Goal: Task Accomplishment & Management: Use online tool/utility

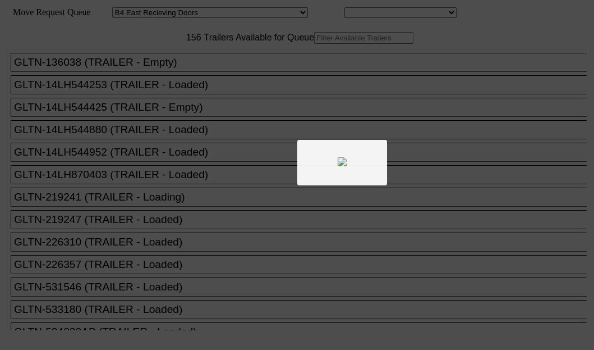
select select "527"
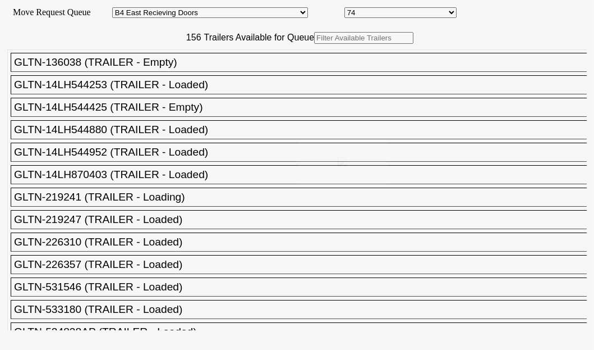
click at [204, 72] on body "Move Request Queue Area Started [GEOGRAPHIC_DATA][PERSON_NAME][PERSON_NAME] [GE…" at bounding box center [296, 189] width 585 height 370
click at [222, 72] on div at bounding box center [297, 175] width 594 height 350
drag, startPoint x: 219, startPoint y: 71, endPoint x: 213, endPoint y: 72, distance: 5.9
click at [314, 44] on input "text" at bounding box center [363, 38] width 99 height 12
paste input "240136"
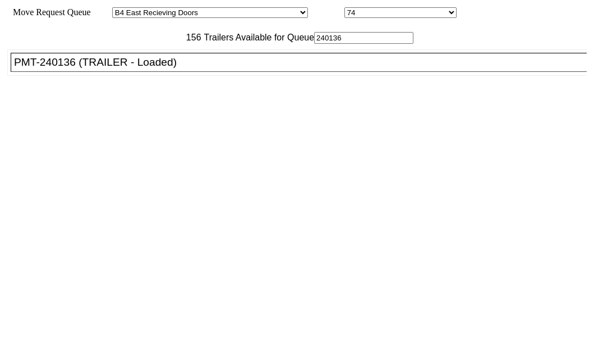
type input "240136"
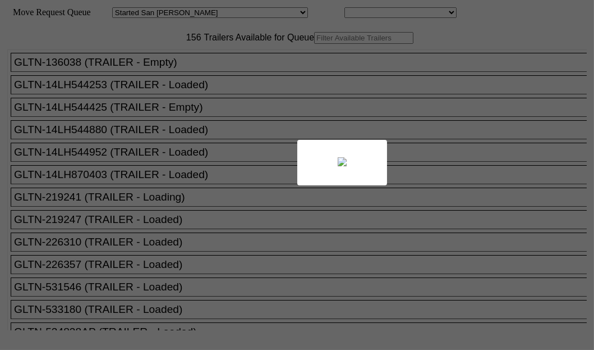
click at [145, 75] on div at bounding box center [297, 175] width 594 height 350
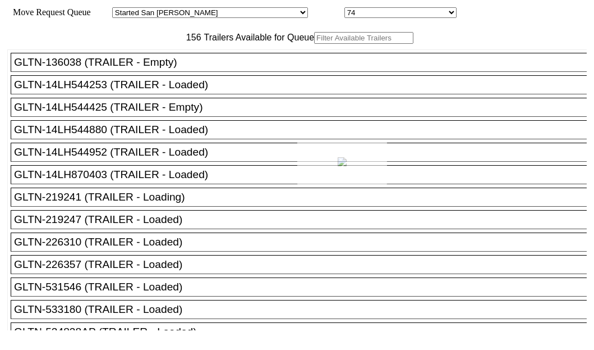
click at [145, 75] on div at bounding box center [297, 175] width 594 height 350
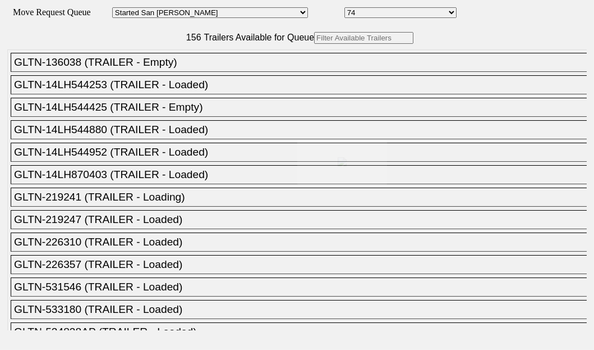
click at [145, 75] on div at bounding box center [297, 175] width 594 height 350
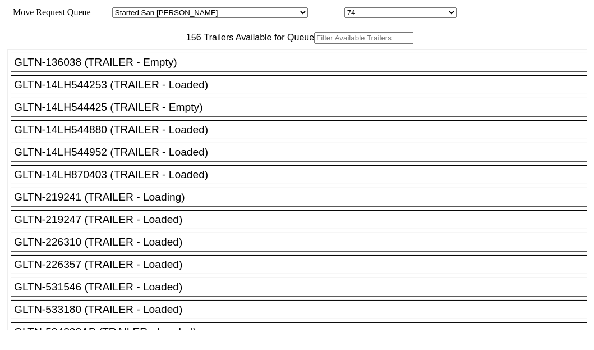
click at [314, 44] on input "text" at bounding box center [363, 38] width 99 height 12
paste input "240136"
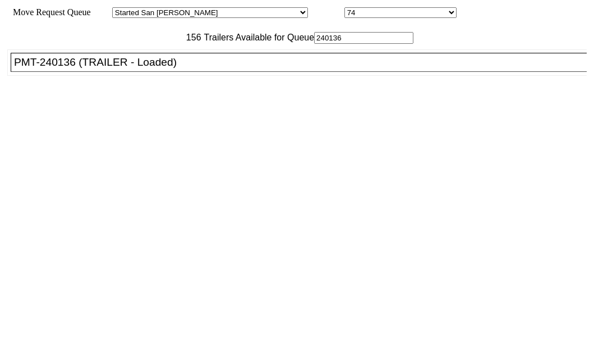
type input "240136"
click at [82, 68] on div "PMT-240136 (TRAILER - Loaded)" at bounding box center [304, 62] width 580 height 12
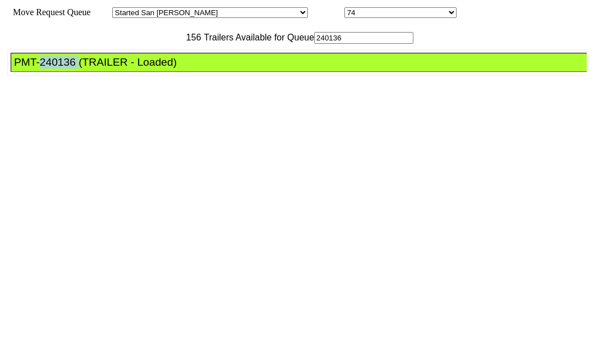
click at [82, 68] on div "PMT-240136 (TRAILER - Loaded)" at bounding box center [304, 62] width 580 height 12
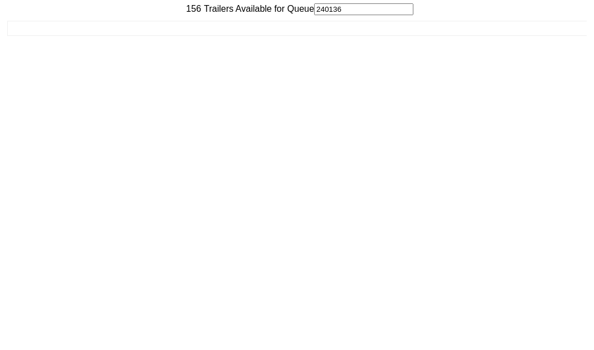
scroll to position [45, 0]
